Goal: Answer question/provide support

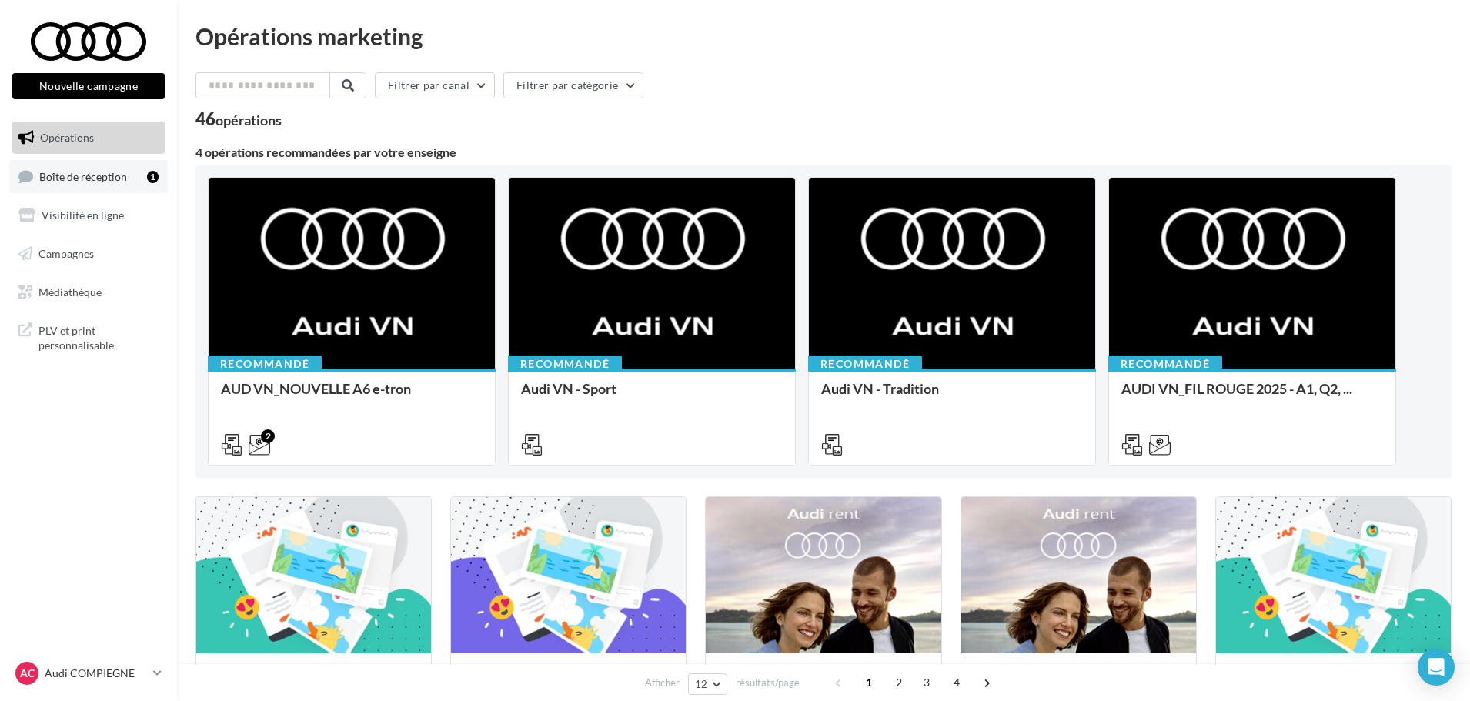
click at [89, 172] on span "Boîte de réception" at bounding box center [83, 175] width 88 height 13
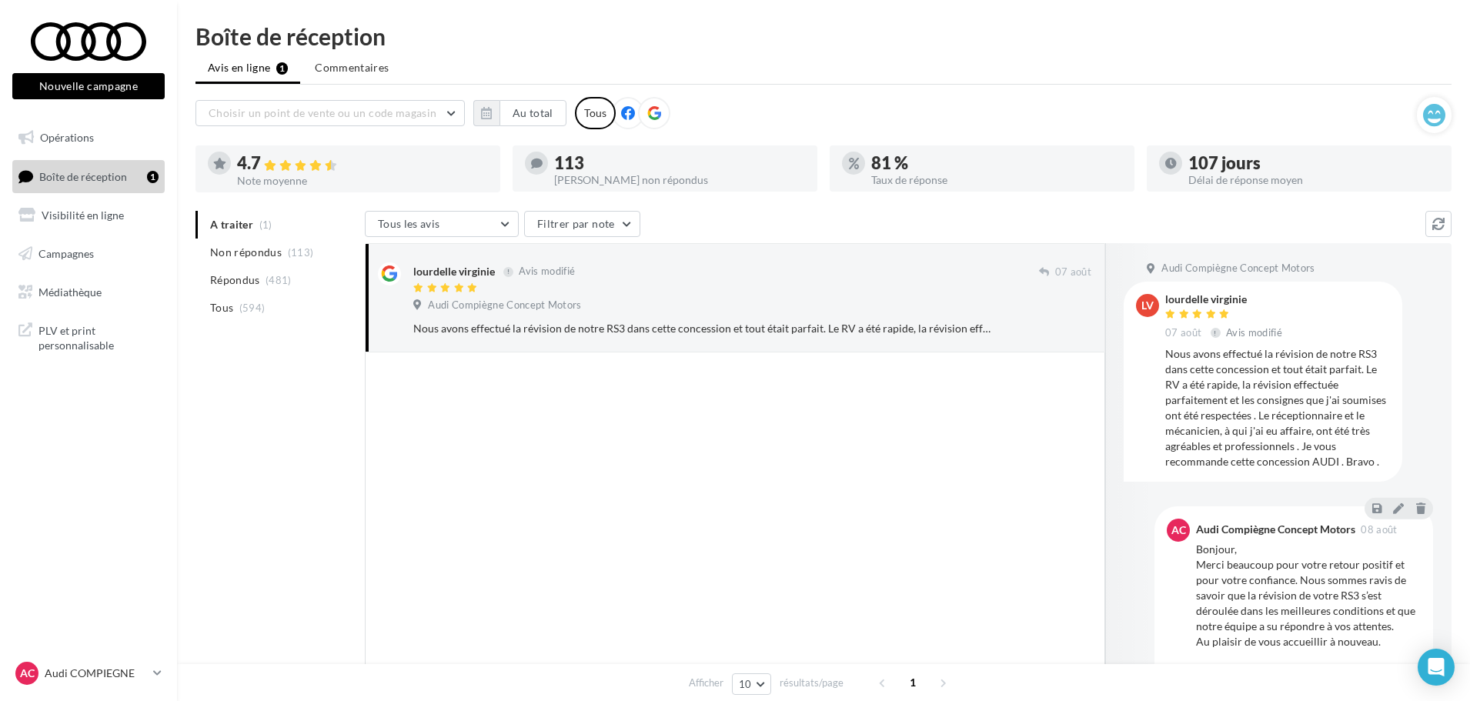
drag, startPoint x: 1380, startPoint y: 464, endPoint x: 1163, endPoint y: 298, distance: 273.9
click at [1163, 298] on div "lv lourdelle virginie [DATE] Avis modifié Nous avons effectué la révision de no…" at bounding box center [1263, 381] width 254 height 175
copy div "lourdelle virginie [DATE] Avis modifié Nous avons effectué la révision de notre…"
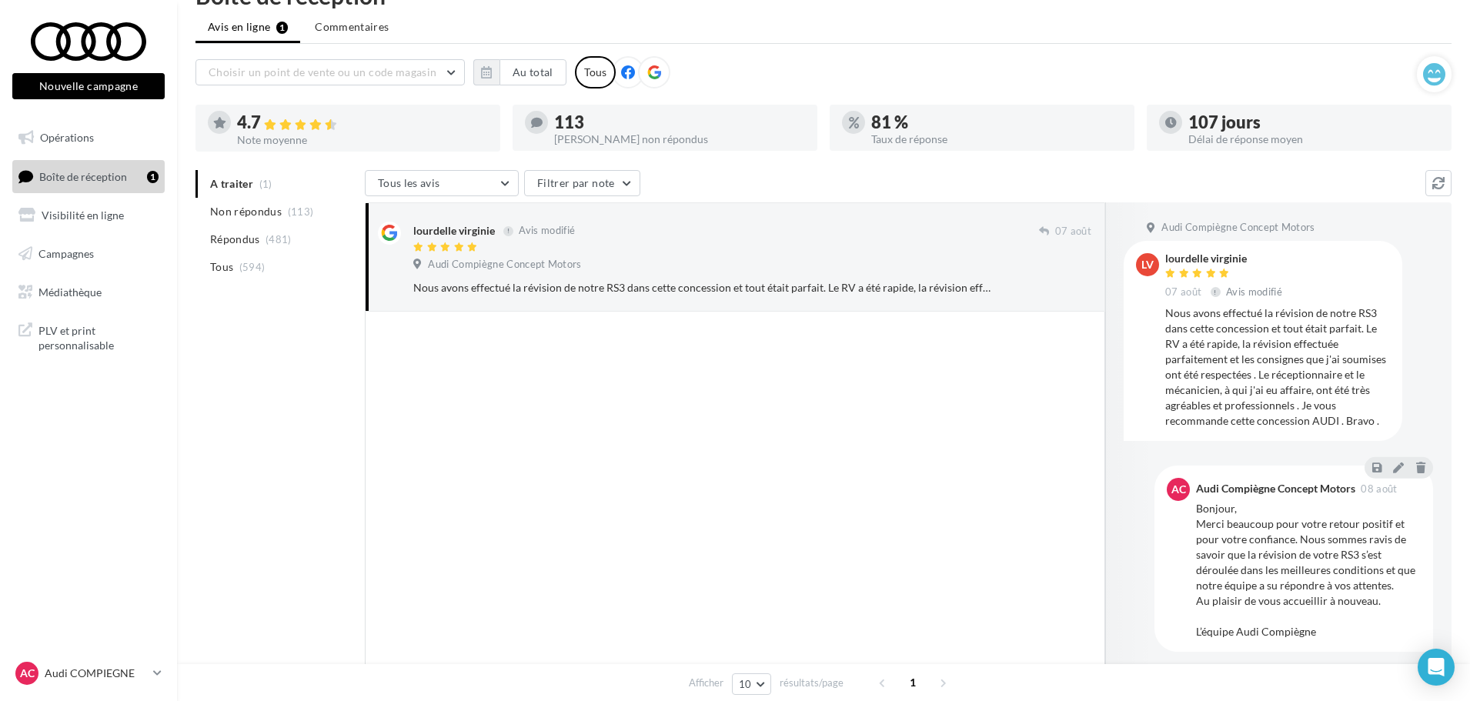
scroll to position [77, 0]
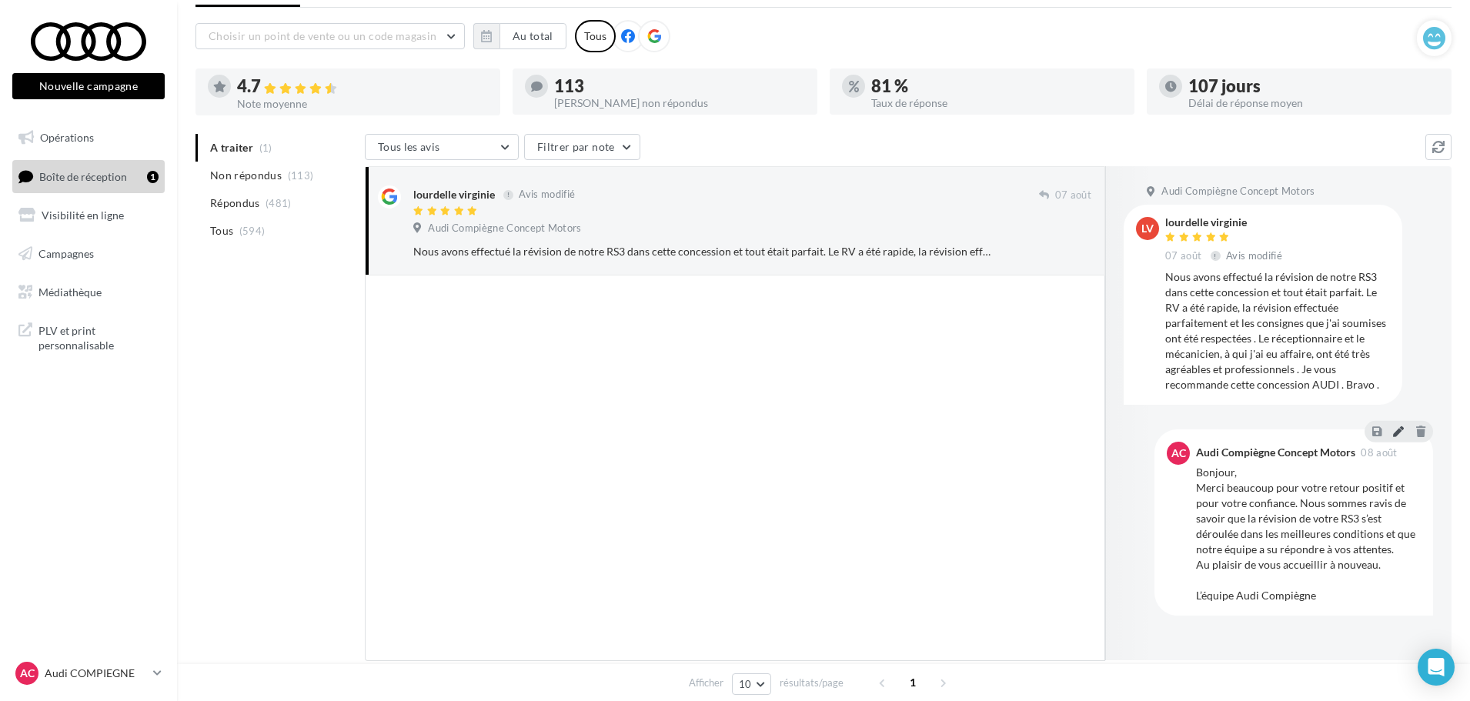
click at [1400, 429] on icon at bounding box center [1398, 430] width 11 height 11
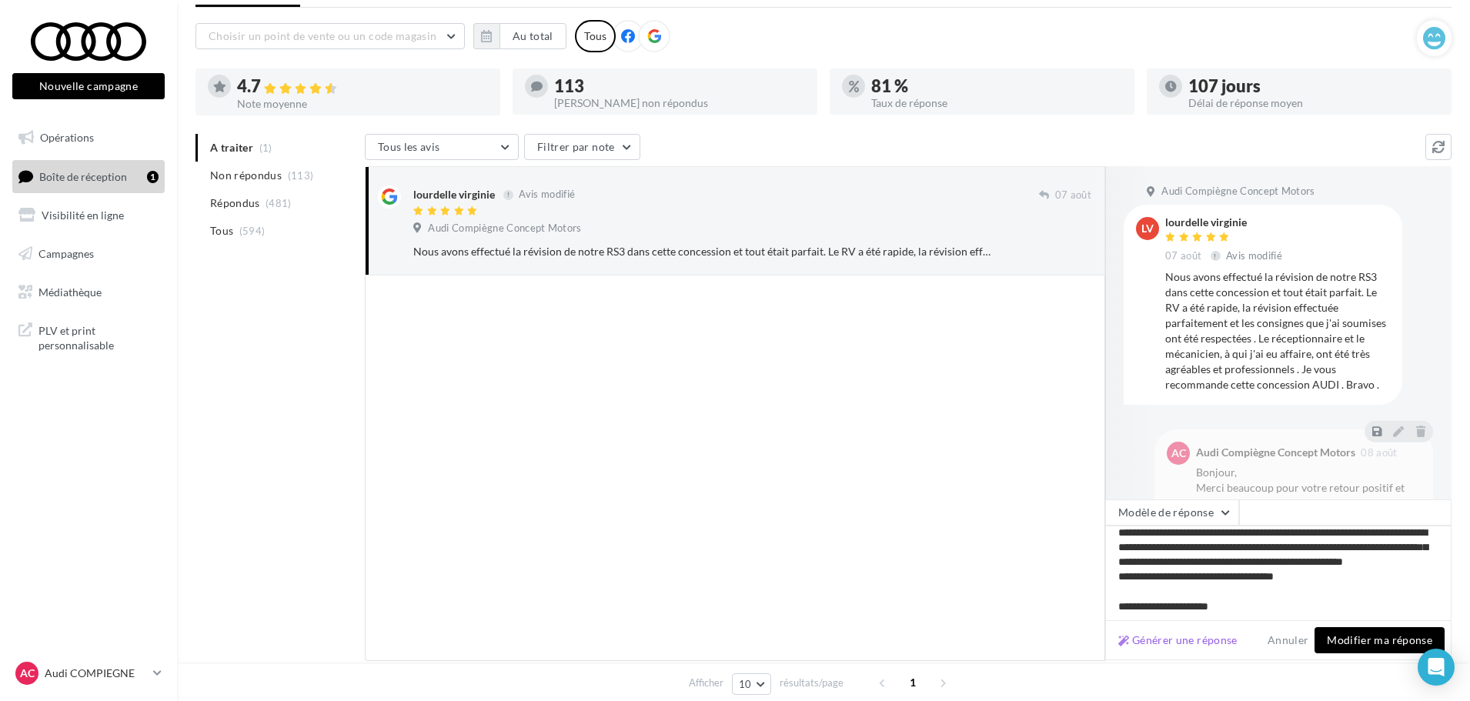
scroll to position [37, 0]
click at [1366, 642] on button "Modifier ma réponse" at bounding box center [1379, 640] width 130 height 26
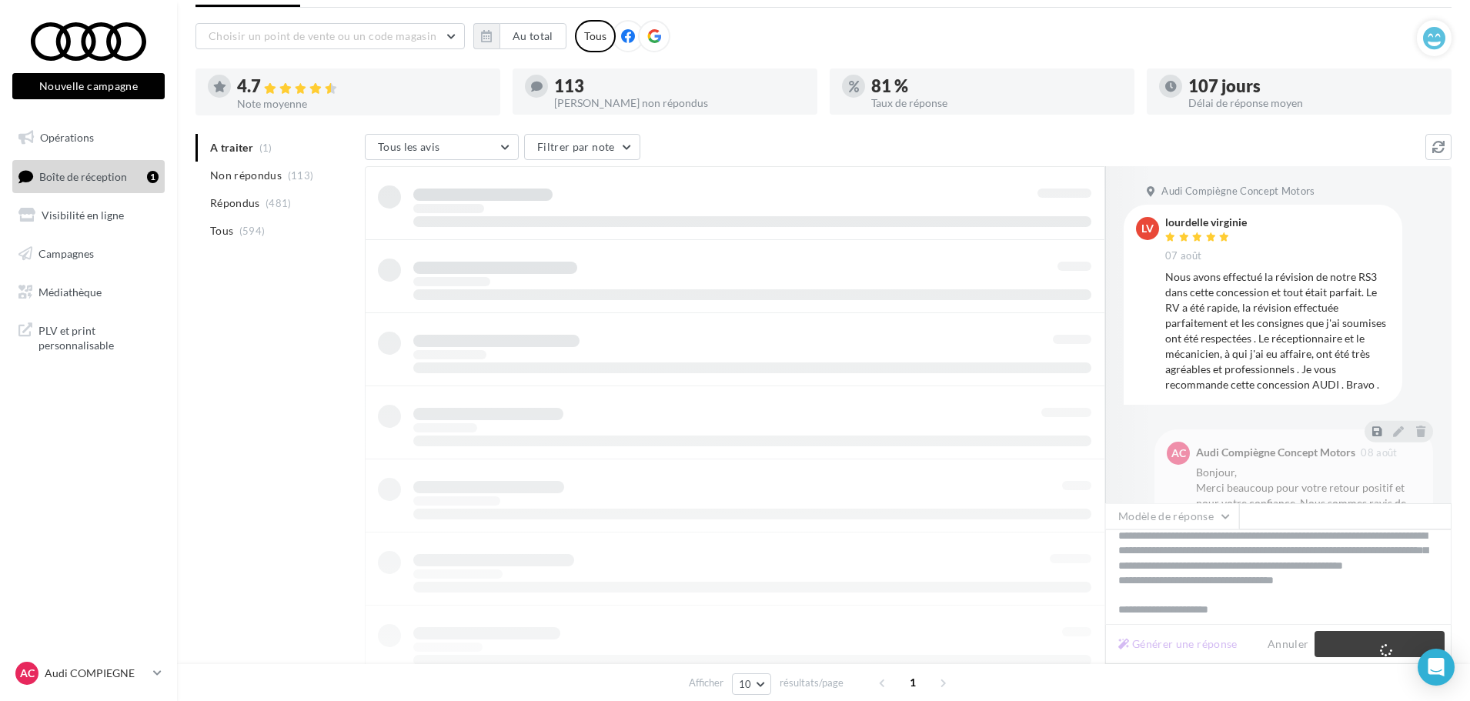
scroll to position [25, 0]
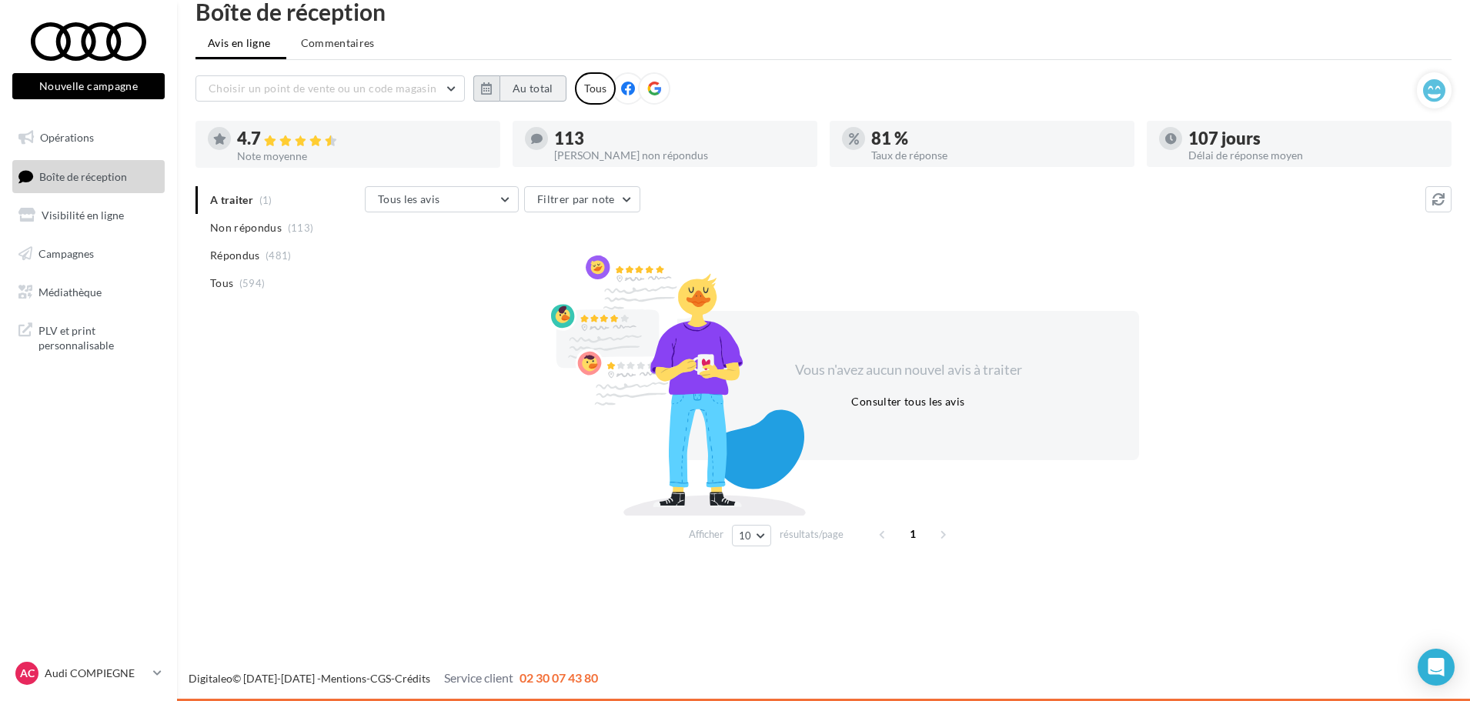
click at [509, 93] on button "Au total" at bounding box center [532, 88] width 67 height 26
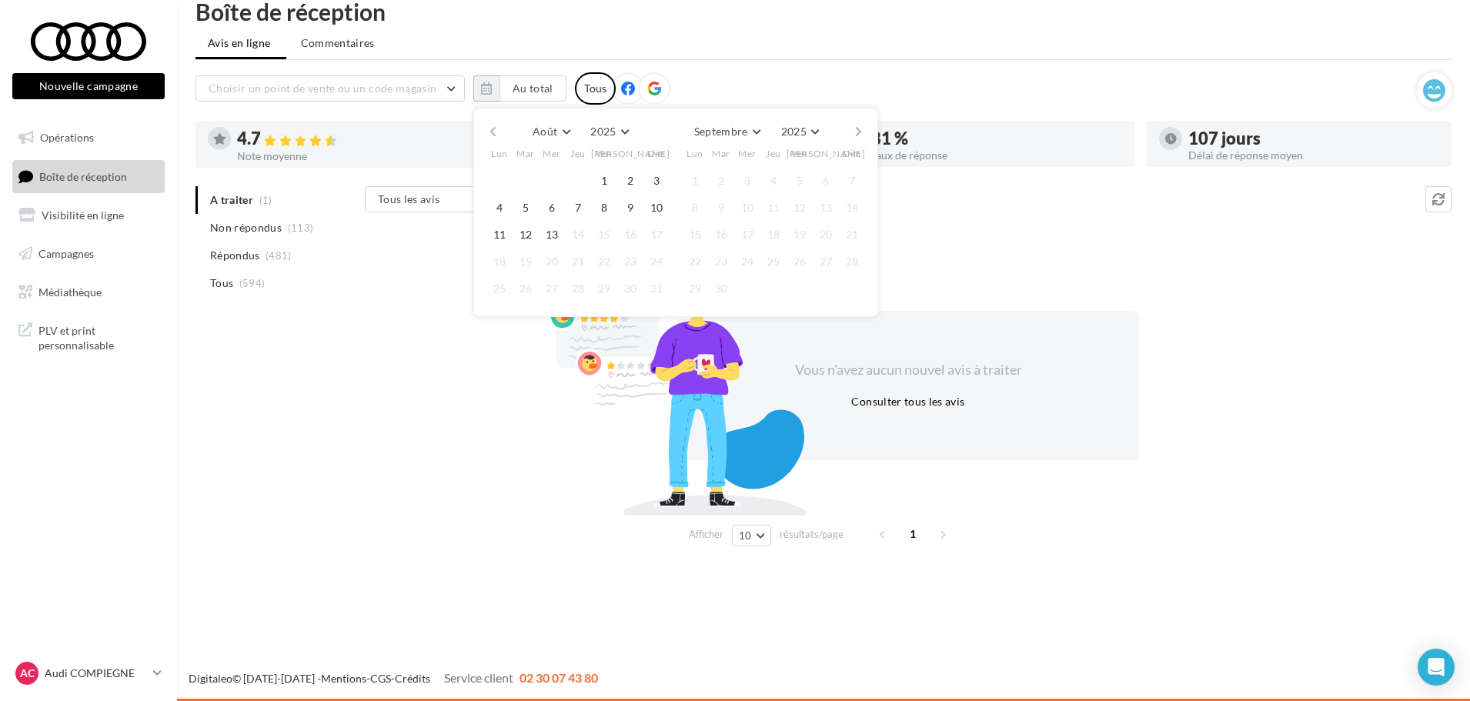
click at [494, 128] on button "button" at bounding box center [492, 132] width 13 height 22
click at [529, 180] on button "1" at bounding box center [525, 180] width 23 height 23
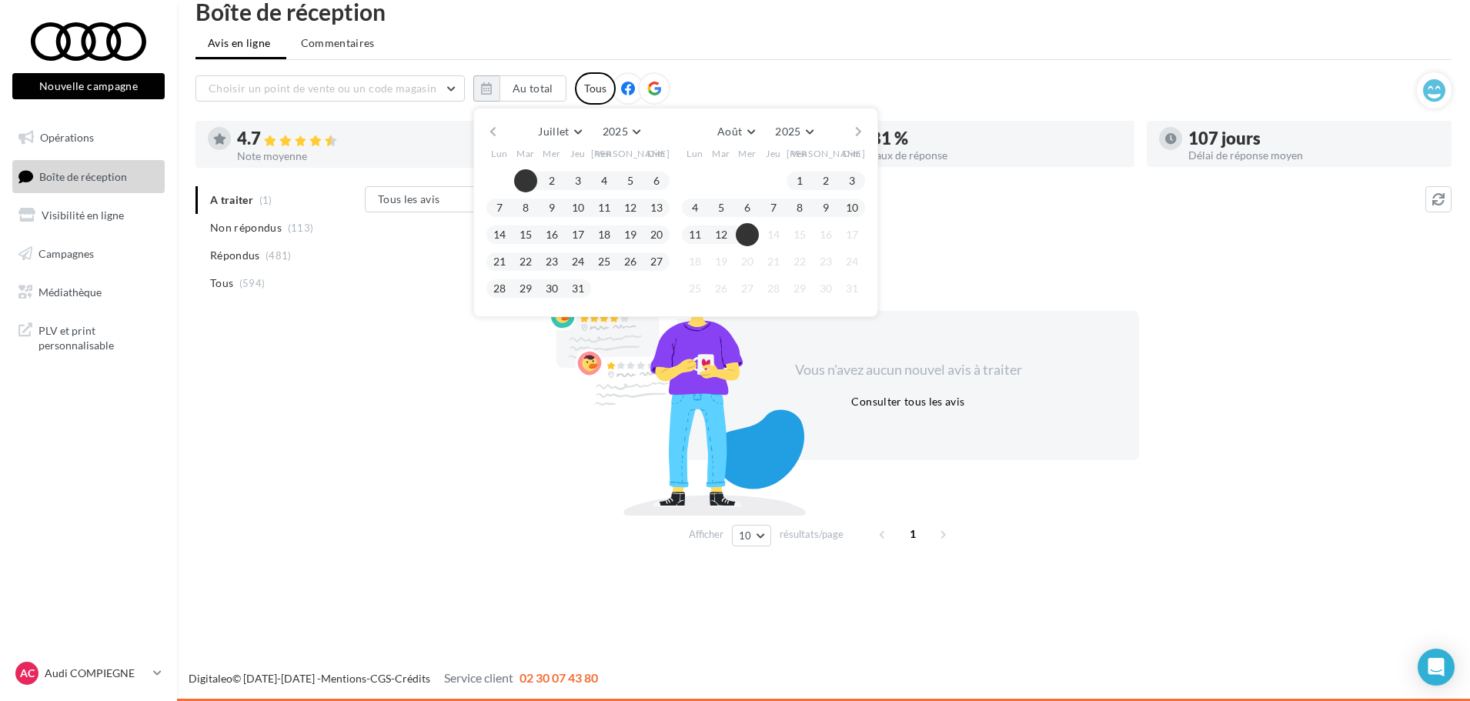
click at [749, 238] on button "13" at bounding box center [747, 234] width 23 height 23
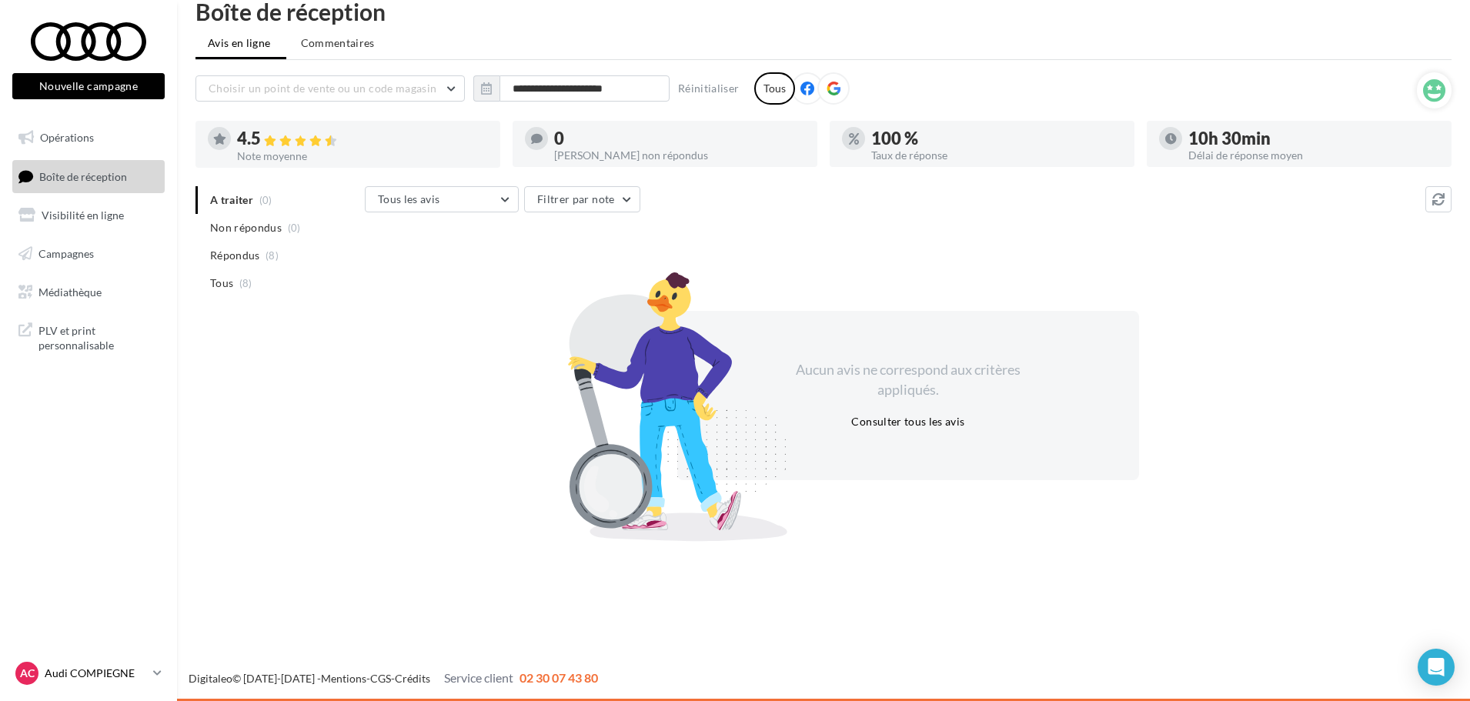
click at [81, 669] on p "Audi COMPIEGNE" at bounding box center [96, 673] width 102 height 15
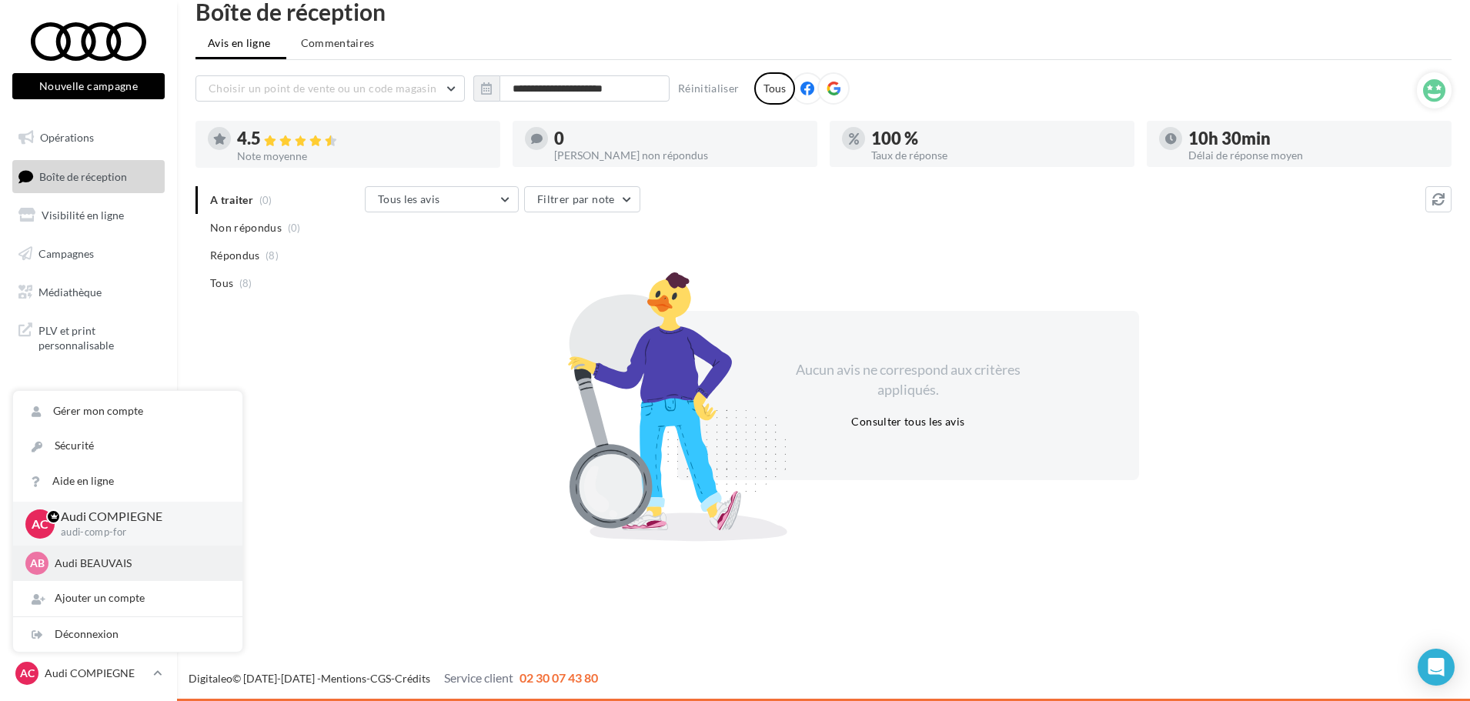
click at [98, 551] on div "AB Audi BEAUVAIS audi-beau-for" at bounding box center [127, 563] width 229 height 35
click at [98, 556] on p "Audi BEAUVAIS" at bounding box center [139, 563] width 169 height 15
